Goal: Task Accomplishment & Management: Complete application form

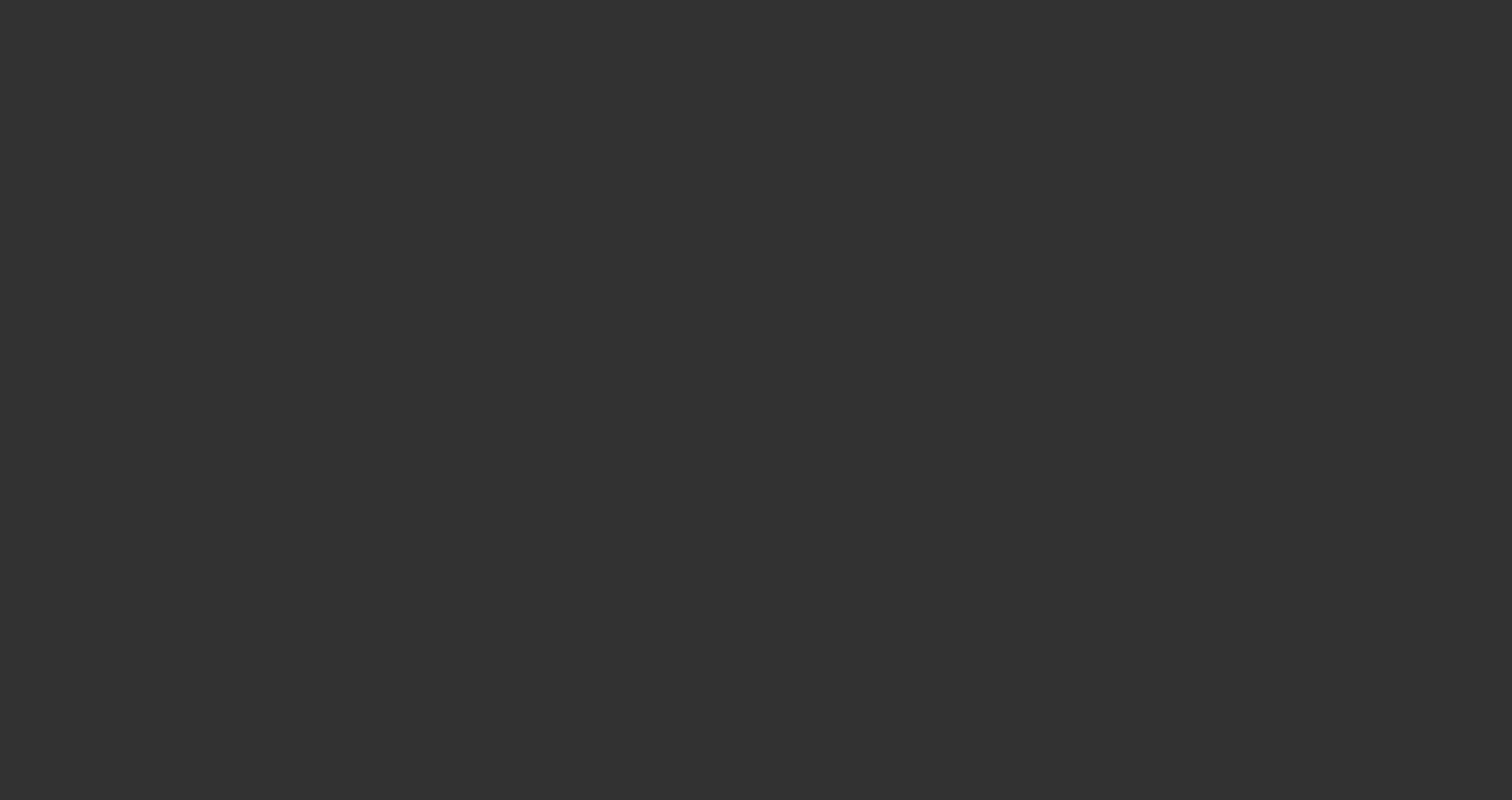
select select "3"
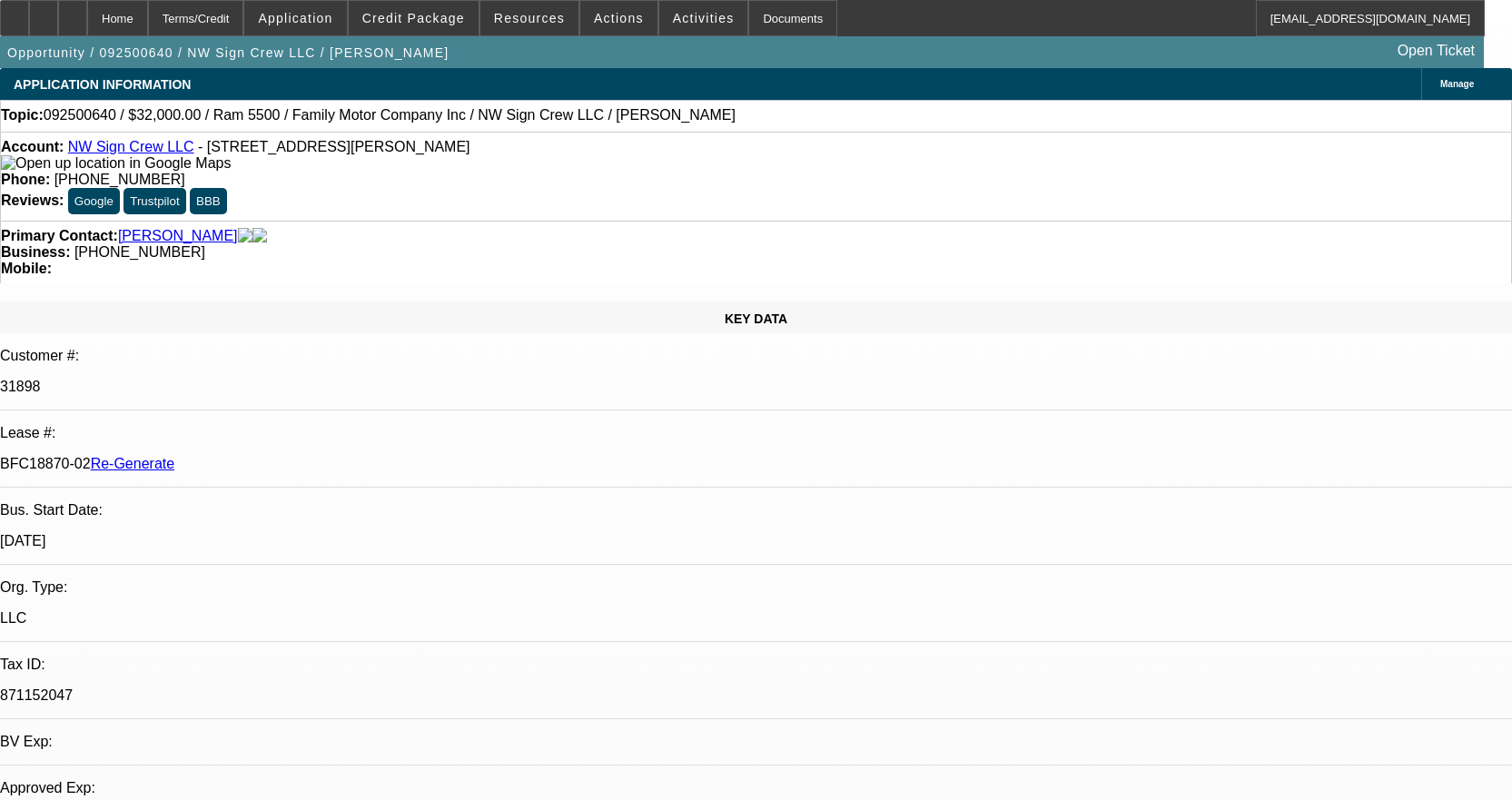
select select "0"
select select "2"
select select "0"
select select "6"
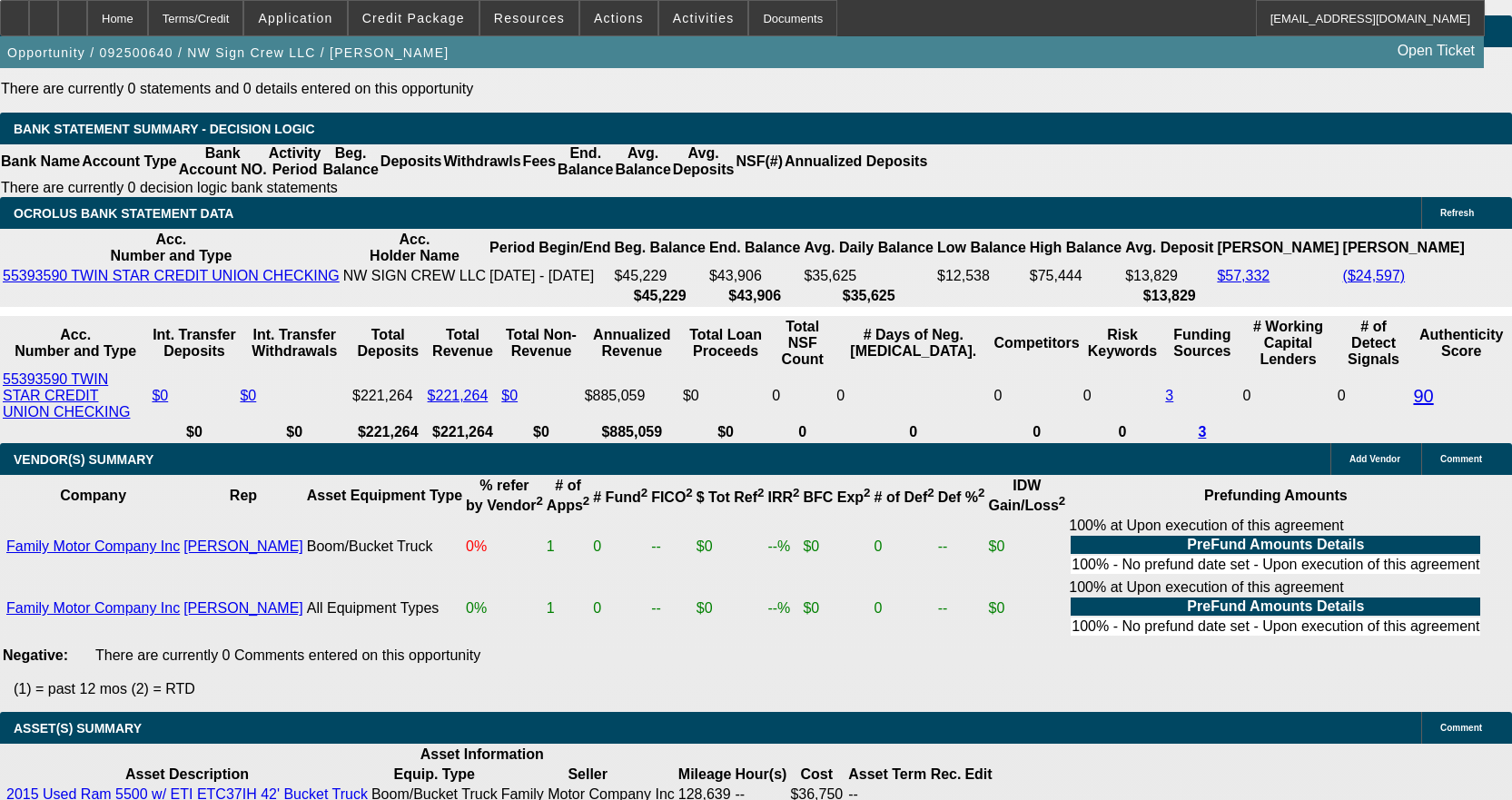
scroll to position [3719, 0]
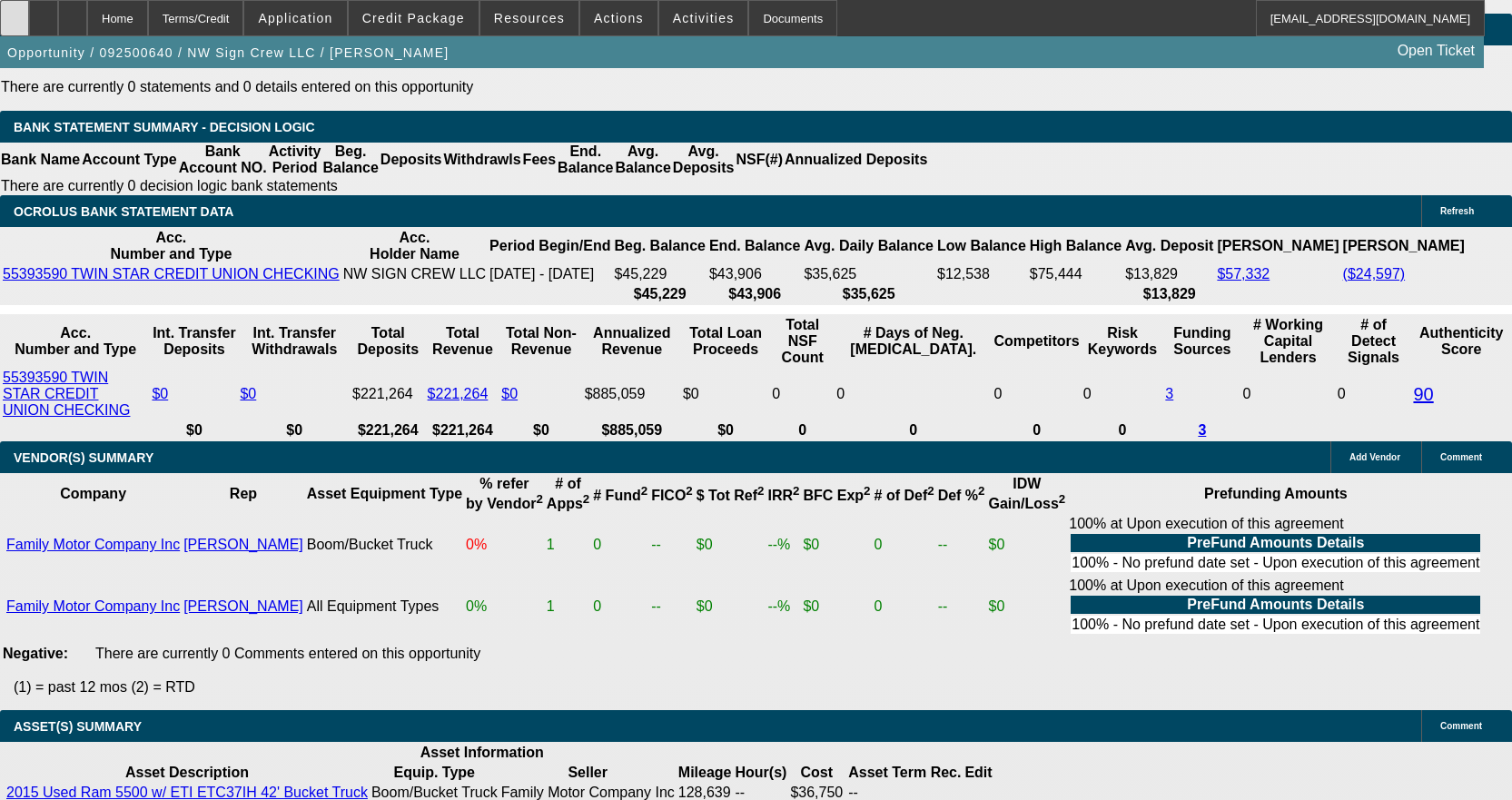
click at [15, 12] on icon at bounding box center [15, 12] width 0 height 0
click at [761, 26] on div "Documents" at bounding box center [793, 18] width 89 height 36
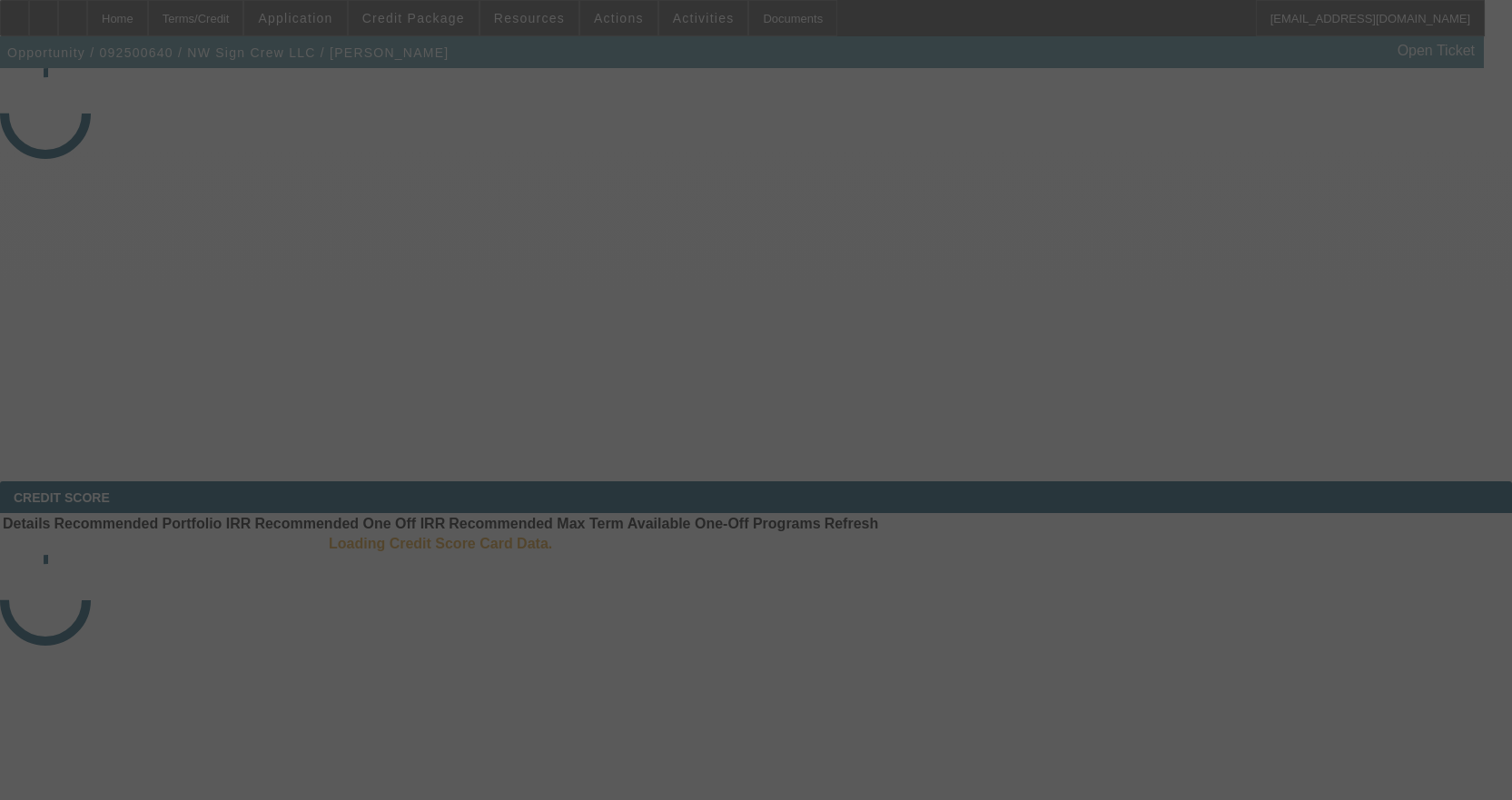
select select "3"
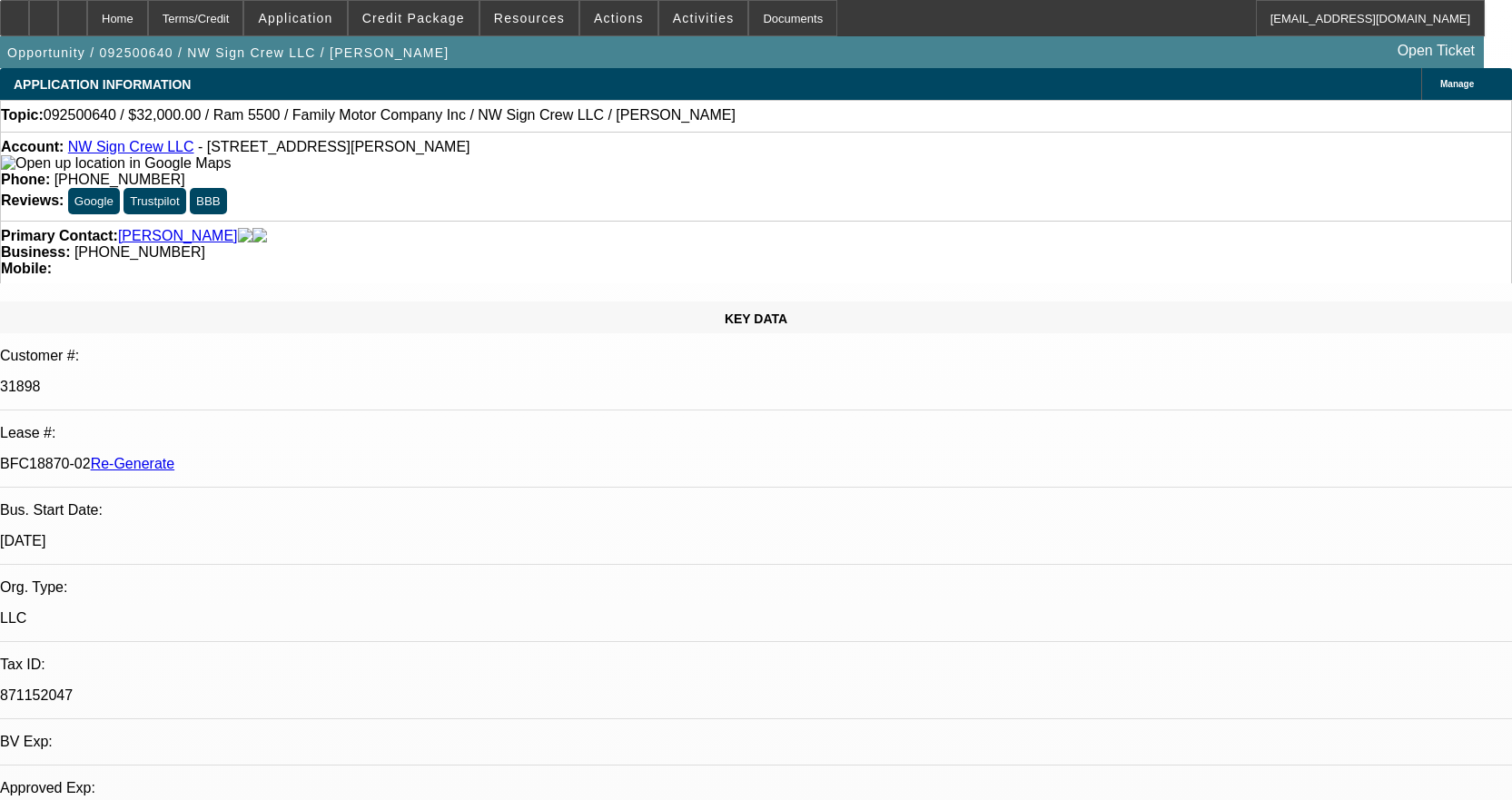
select select "0"
select select "2"
select select "0"
select select "6"
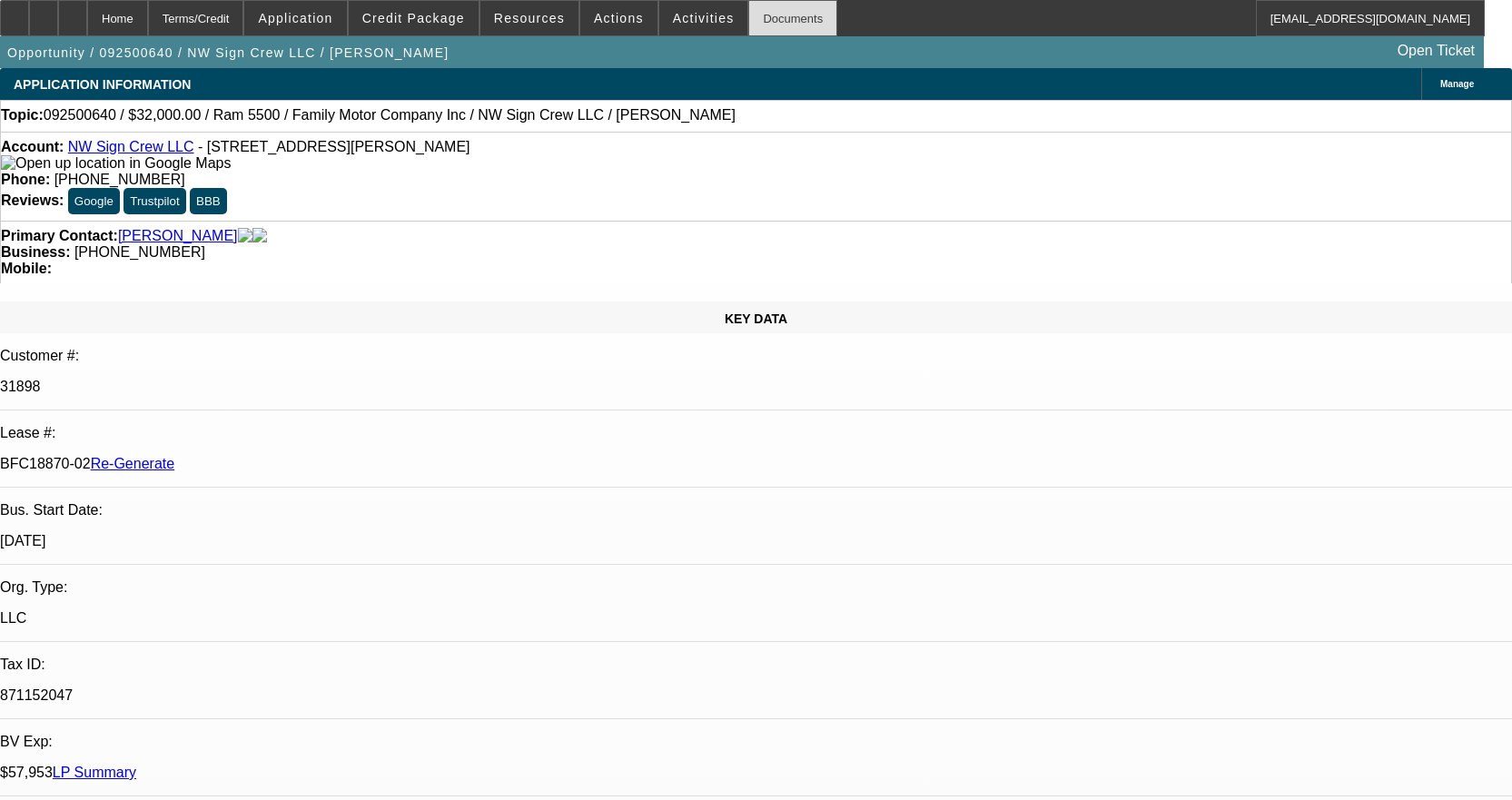
click at [772, 11] on div "Documents" at bounding box center [793, 18] width 89 height 36
click at [679, 22] on span "Activities" at bounding box center [704, 18] width 62 height 15
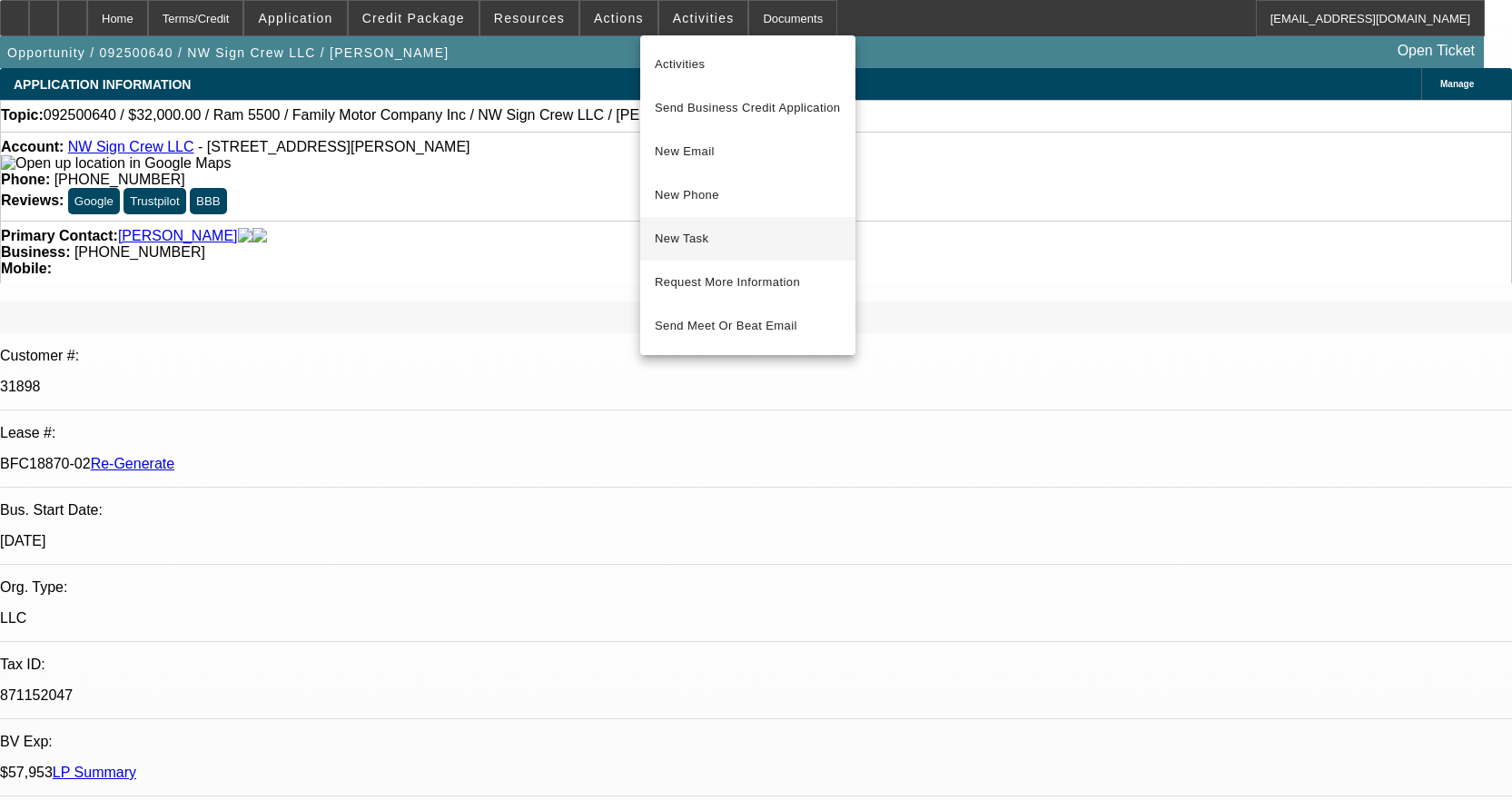
click at [728, 234] on span "New Task" at bounding box center [747, 239] width 186 height 22
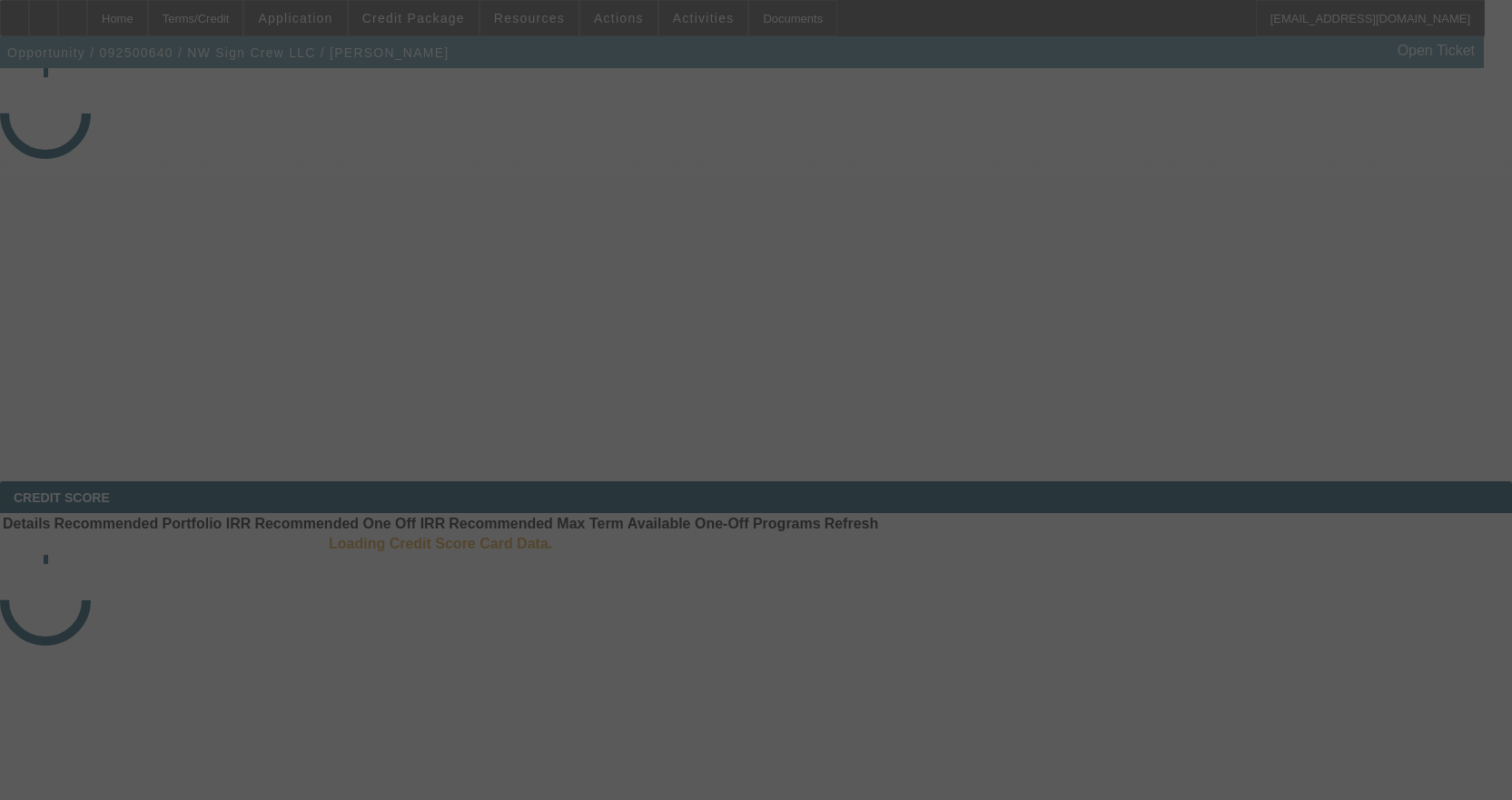
select select "3"
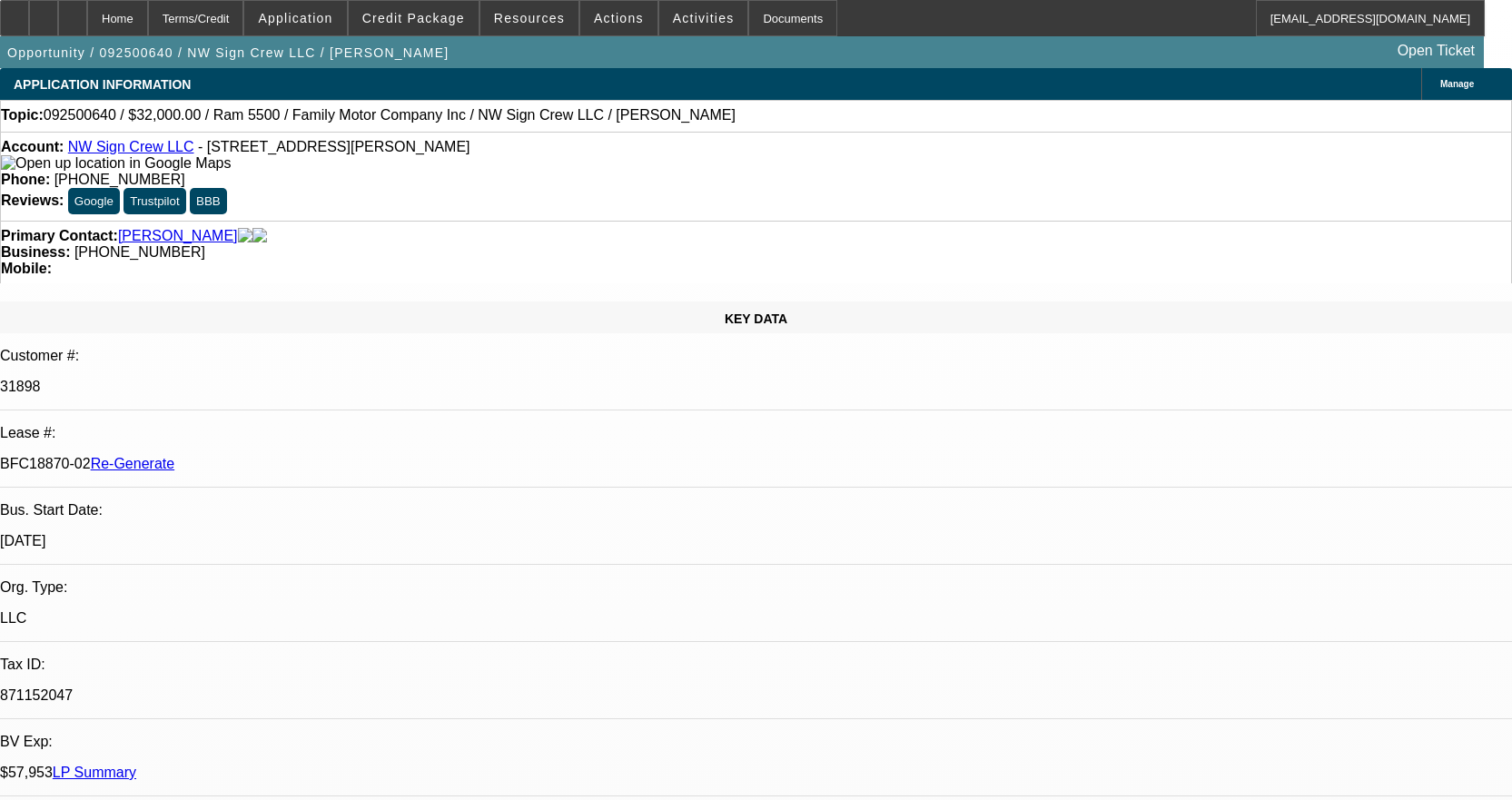
select select "0"
select select "2"
select select "0"
click at [766, 21] on div "Documents" at bounding box center [793, 18] width 89 height 36
select select "1"
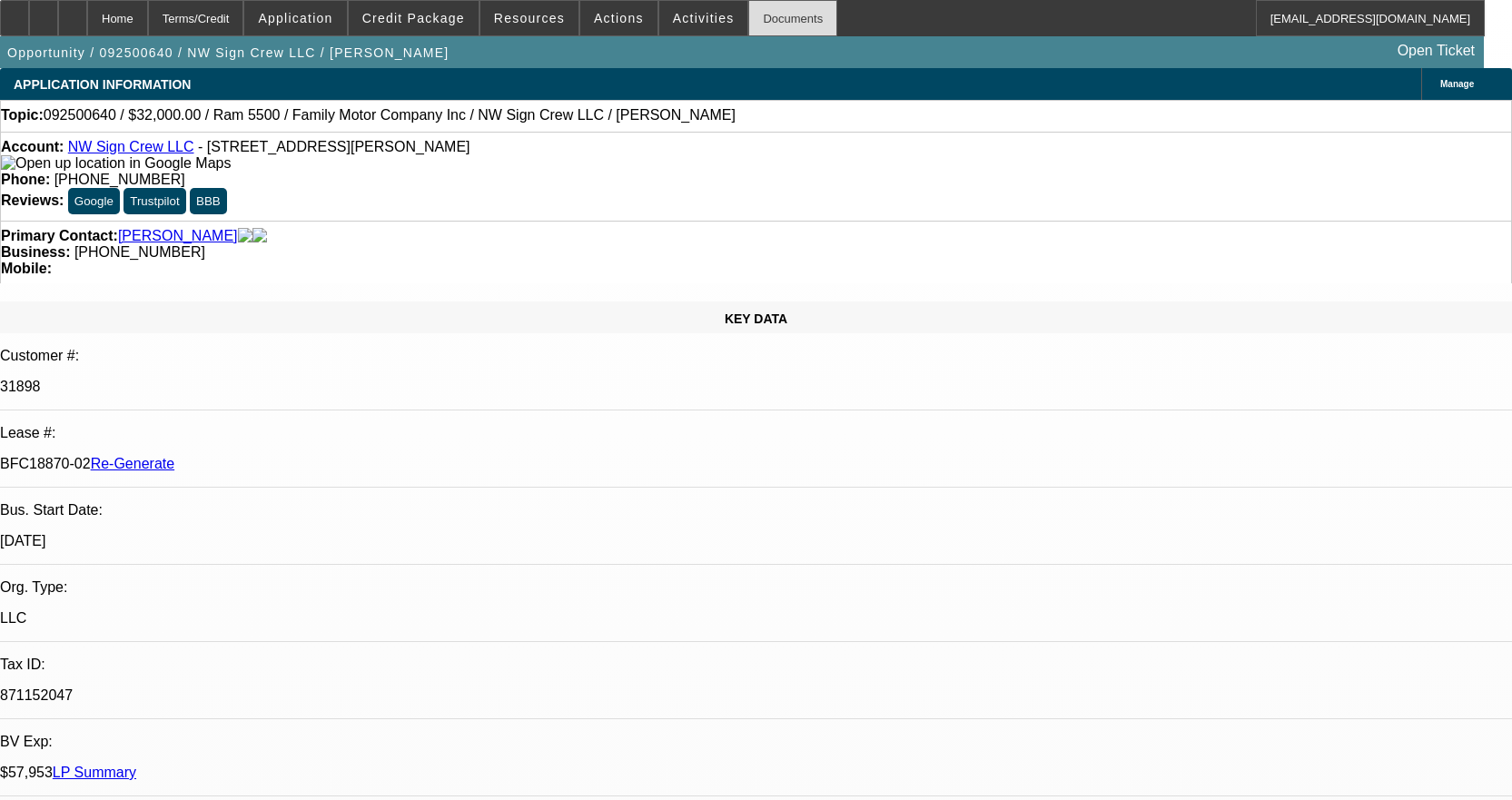
select select "2"
select select "6"
